Goal: Entertainment & Leisure: Consume media (video, audio)

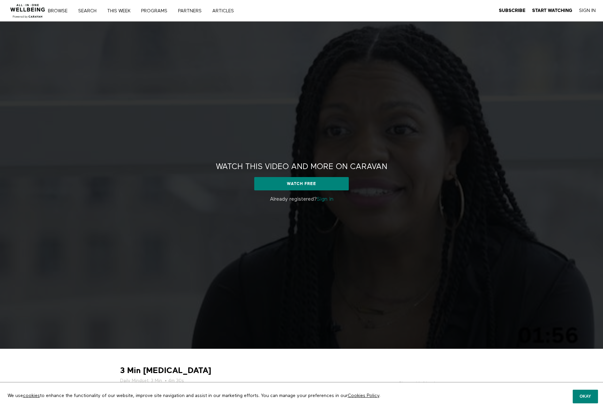
drag, startPoint x: 0, startPoint y: 0, endPoint x: 331, endPoint y: 199, distance: 385.6
click at [331, 199] on link "Sign in" at bounding box center [325, 199] width 17 height 5
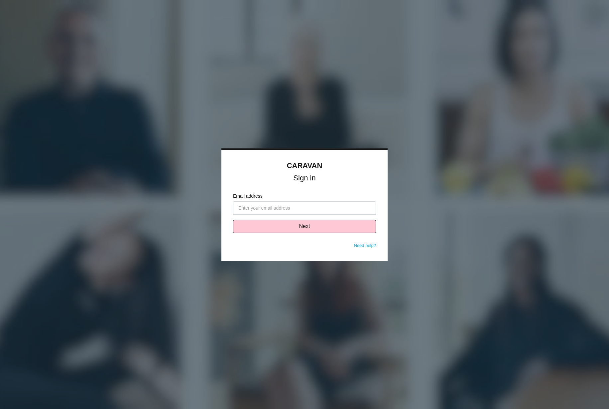
click at [329, 207] on input "Email address" at bounding box center [304, 207] width 143 height 13
type input "[PERSON_NAME][EMAIL_ADDRESS][DOMAIN_NAME]"
click at [287, 224] on button "Next" at bounding box center [304, 226] width 143 height 13
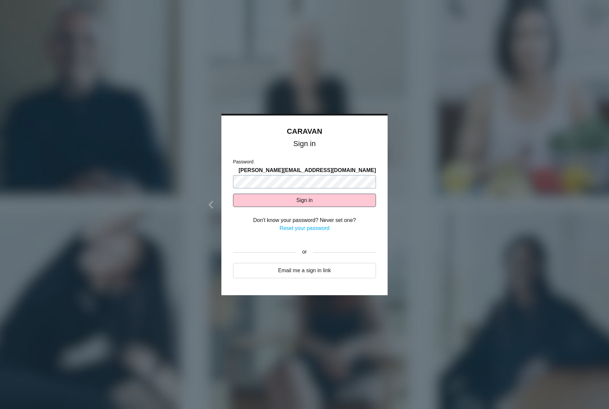
click at [233, 194] on button "Sign in" at bounding box center [304, 200] width 143 height 13
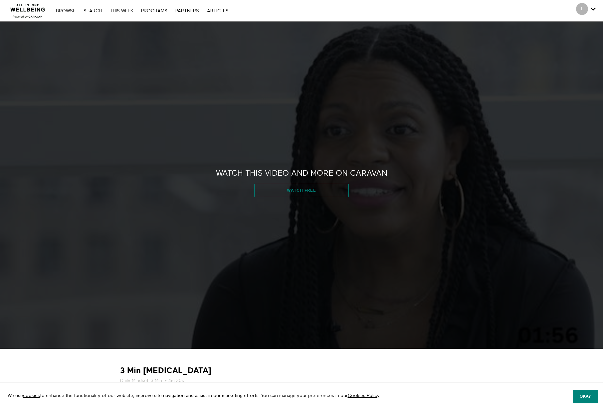
click at [308, 191] on link "Watch free" at bounding box center [301, 190] width 94 height 13
click at [168, 212] on div "Watch this video and more on CARAVAN Watch this video and more on CARAVAN Watch…" at bounding box center [301, 185] width 603 height 327
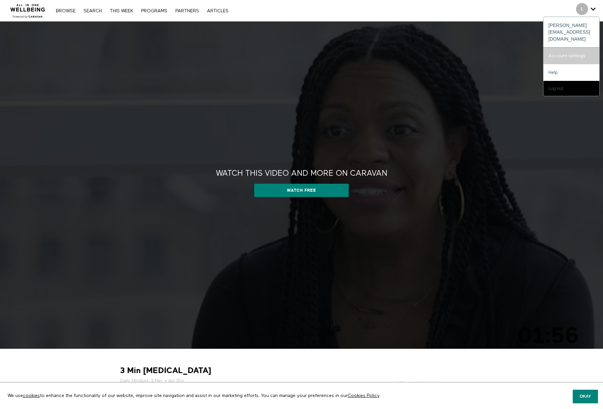
click at [576, 48] on link "Account settings" at bounding box center [571, 56] width 56 height 17
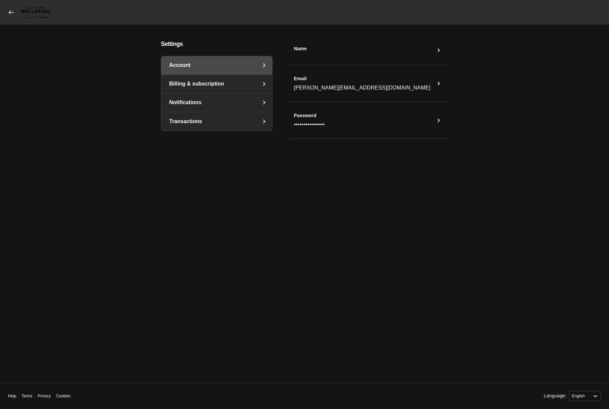
select select "en"
click at [264, 84] on icon "settings" at bounding box center [264, 84] width 2 height 4
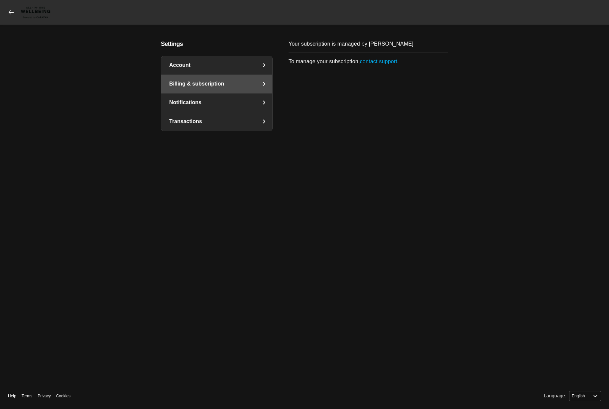
click at [14, 13] on icon at bounding box center [11, 12] width 7 height 7
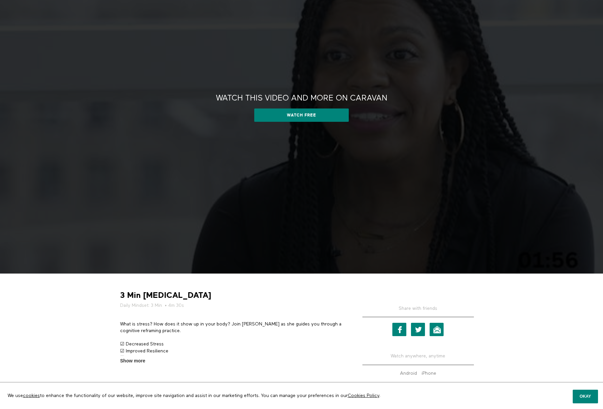
scroll to position [103, 0]
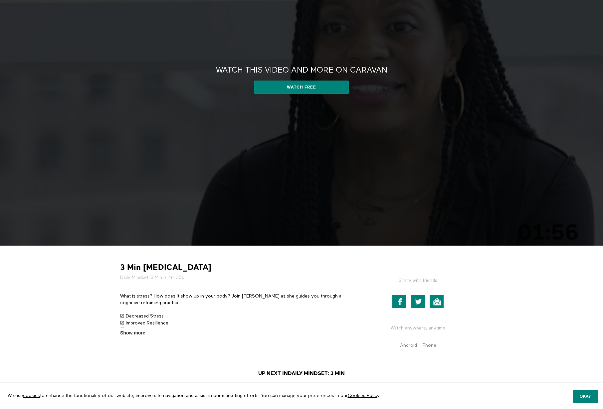
click at [317, 163] on div "Watch this video and more on CARAVAN Watch this video and more on CARAVAN Watch…" at bounding box center [301, 82] width 603 height 327
click at [313, 88] on link "Watch free" at bounding box center [301, 86] width 94 height 13
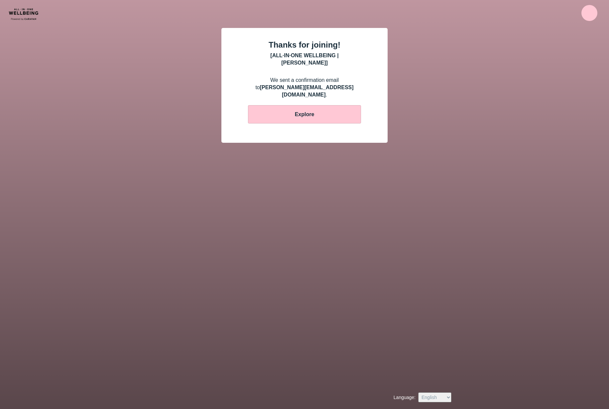
drag, startPoint x: 590, startPoint y: 118, endPoint x: 542, endPoint y: 91, distance: 55.2
click at [590, 118] on main "Thanks for joining! [ ALL·IN·ONE WELLBEING | CARAVAN ] We sent a confirmation e…" at bounding box center [304, 98] width 609 height 141
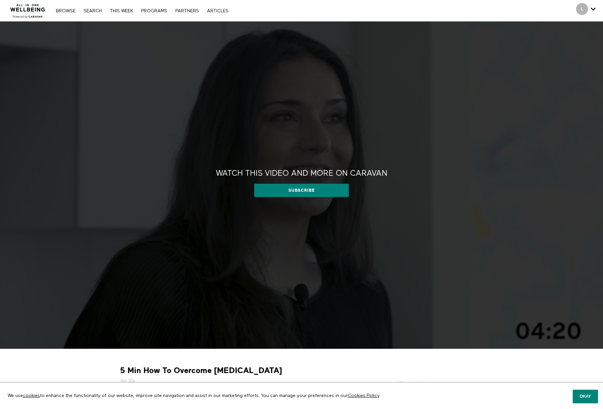
click at [482, 78] on div "Watch this video and more on CARAVAN Watch this video and more on CARAVAN Subsc…" at bounding box center [301, 185] width 603 height 327
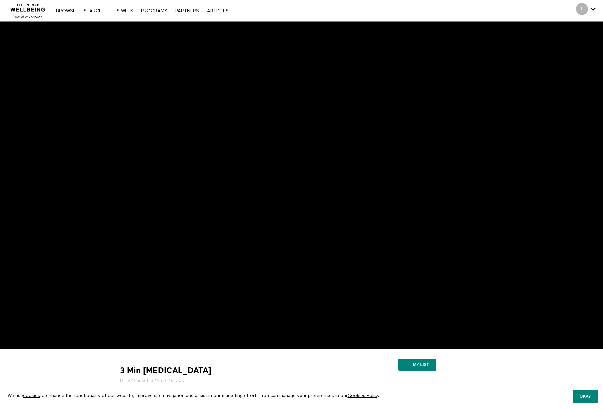
drag, startPoint x: 513, startPoint y: 391, endPoint x: 508, endPoint y: 387, distance: 6.4
click at [513, 391] on span "We use cookies to enhance the functionality of our website, improve site naviga…" at bounding box center [301, 395] width 603 height 27
click at [478, 368] on div "My list" at bounding box center [418, 366] width 135 height 24
